Goal: Navigation & Orientation: Find specific page/section

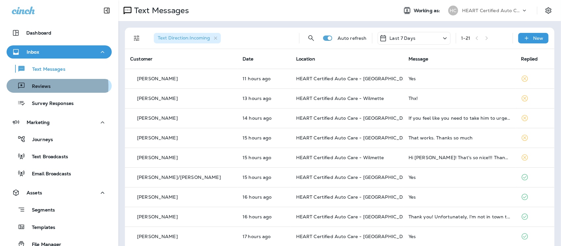
click at [43, 86] on p "Reviews" at bounding box center [37, 87] width 25 height 6
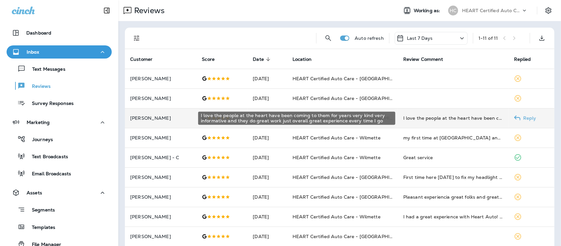
click at [403, 115] on div "I love the people at the heart have been coming to them for years very kind ver…" at bounding box center [453, 118] width 100 height 7
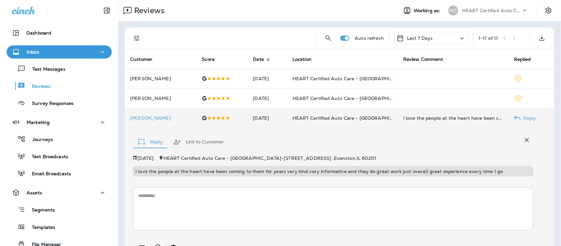
scroll to position [34, 0]
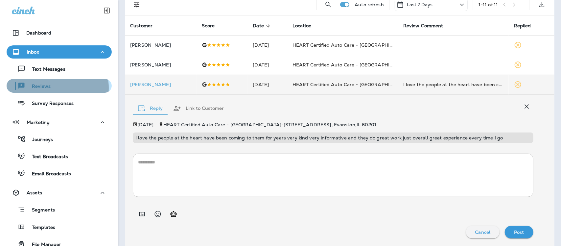
click at [46, 88] on p "Reviews" at bounding box center [37, 87] width 25 height 6
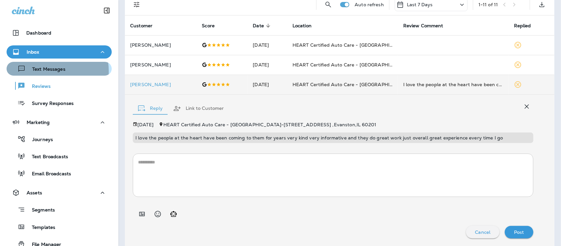
click at [46, 71] on p "Text Messages" at bounding box center [46, 69] width 40 height 6
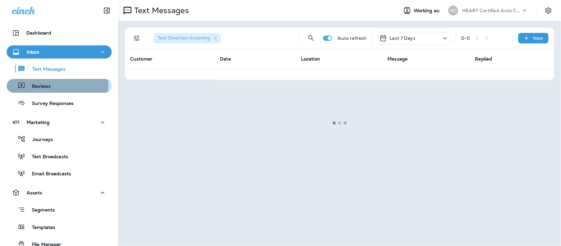
click at [42, 86] on p "Reviews" at bounding box center [37, 87] width 25 height 6
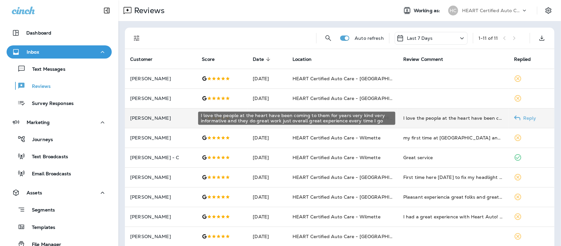
click at [441, 120] on div "I love the people at the heart have been coming to them for years very kind ver…" at bounding box center [453, 118] width 100 height 7
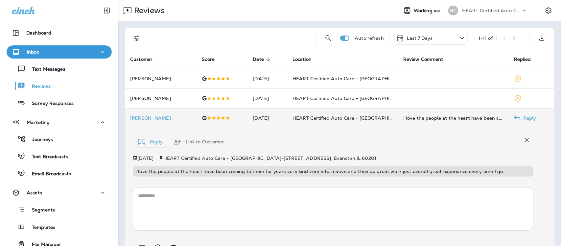
scroll to position [34, 0]
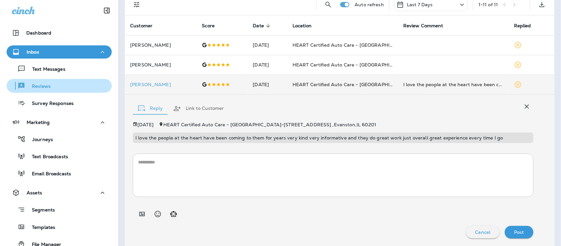
click at [46, 83] on div "Reviews" at bounding box center [29, 86] width 41 height 10
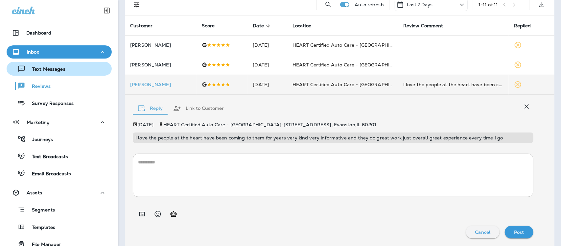
click at [53, 66] on p "Text Messages" at bounding box center [46, 69] width 40 height 6
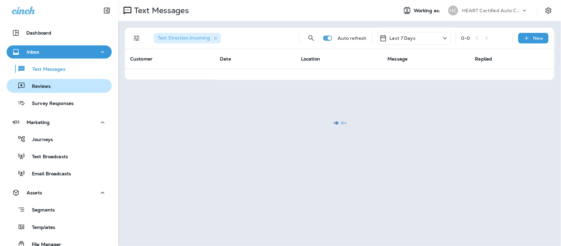
click at [46, 86] on p "Reviews" at bounding box center [37, 87] width 25 height 6
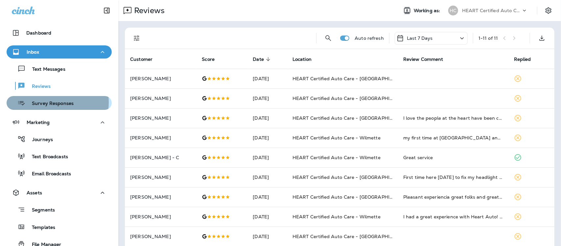
click at [50, 102] on p "Survey Responses" at bounding box center [49, 104] width 48 height 6
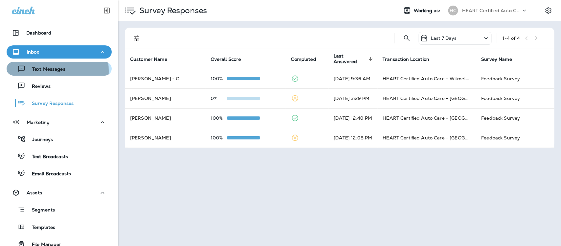
click at [43, 71] on p "Text Messages" at bounding box center [46, 69] width 40 height 6
